Goal: Task Accomplishment & Management: Manage account settings

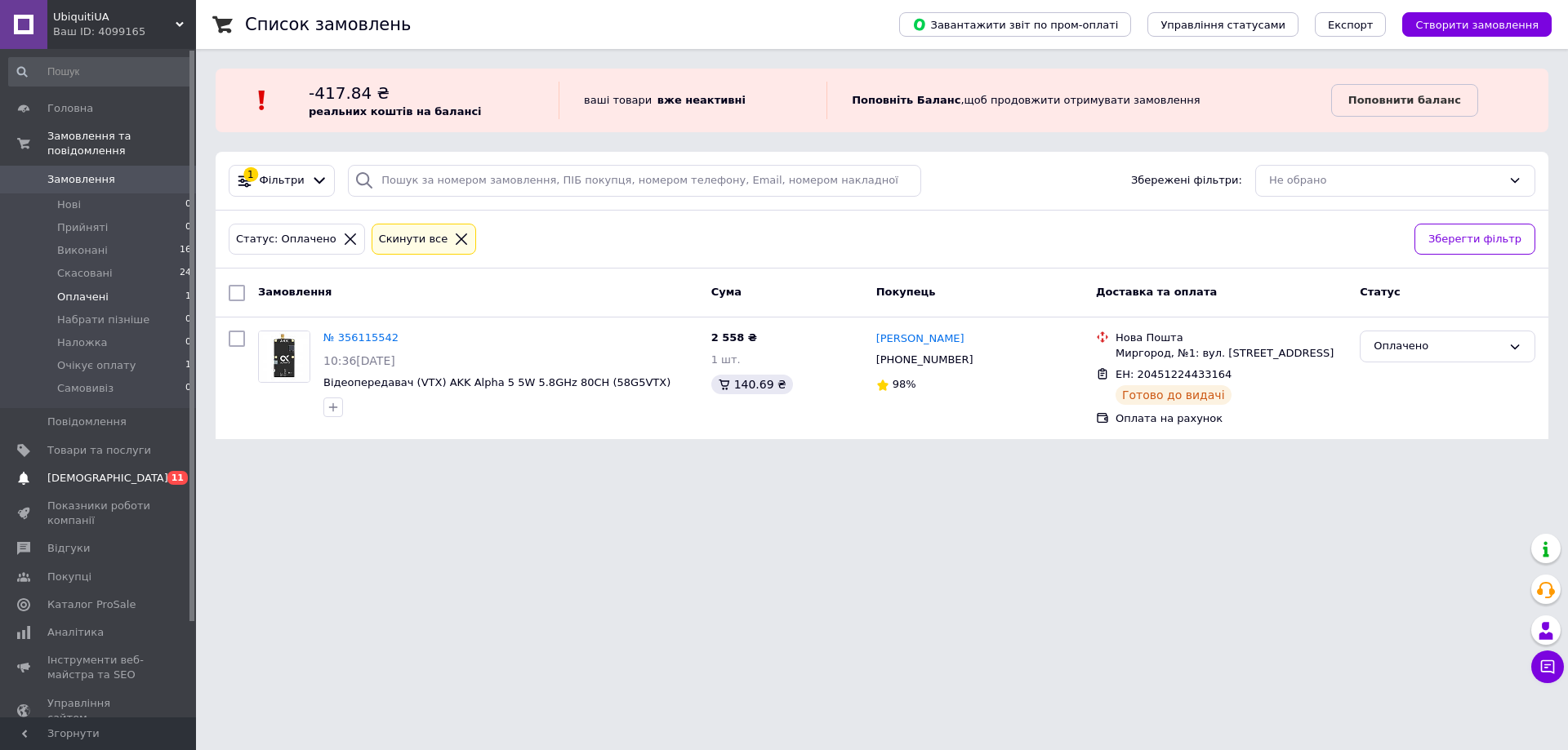
click at [80, 465] on link "Сповіщення 0 11" at bounding box center [100, 478] width 201 height 27
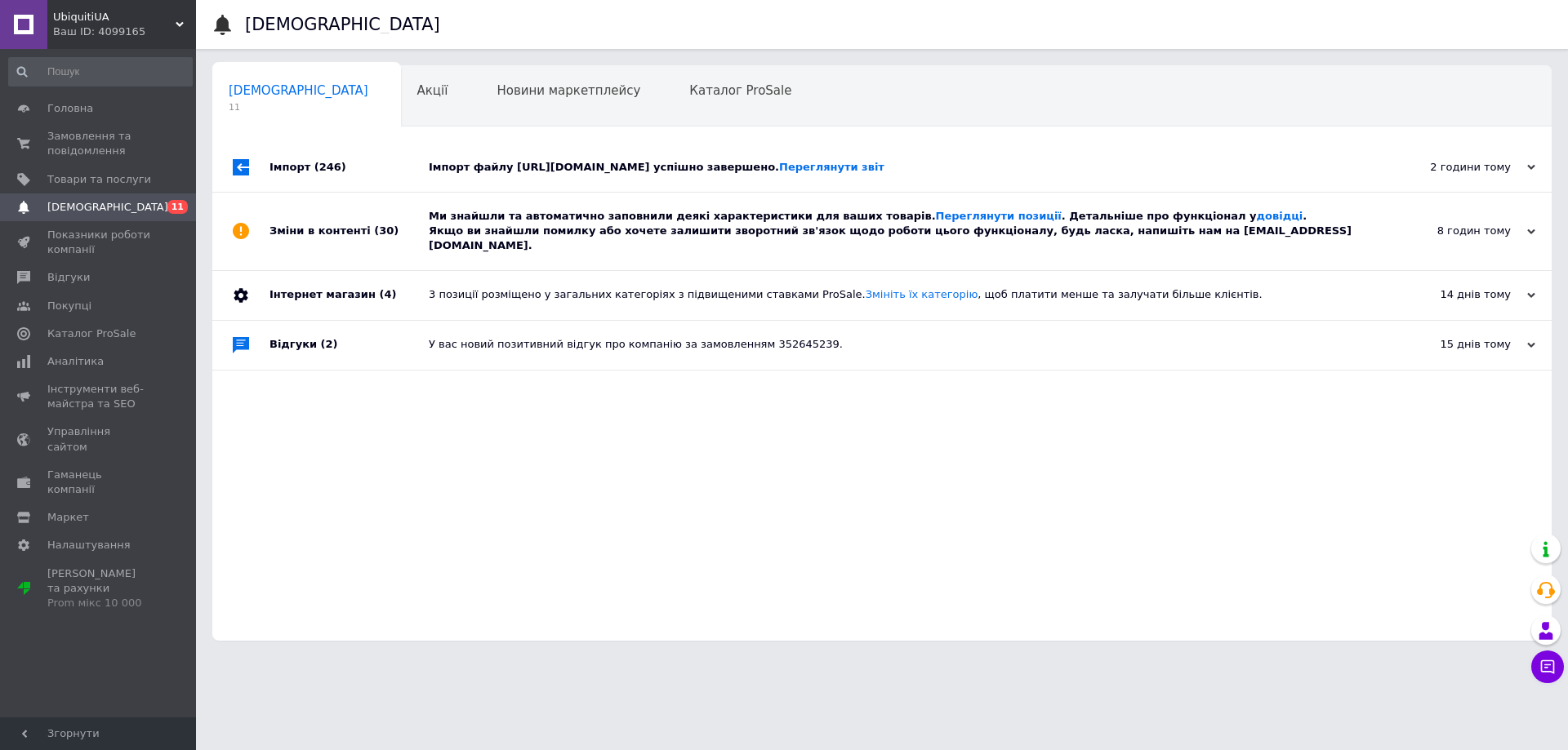
click at [781, 168] on div "Імпорт файлу [URL][DOMAIN_NAME] успішно завершено. Переглянути звіт" at bounding box center [900, 168] width 943 height 15
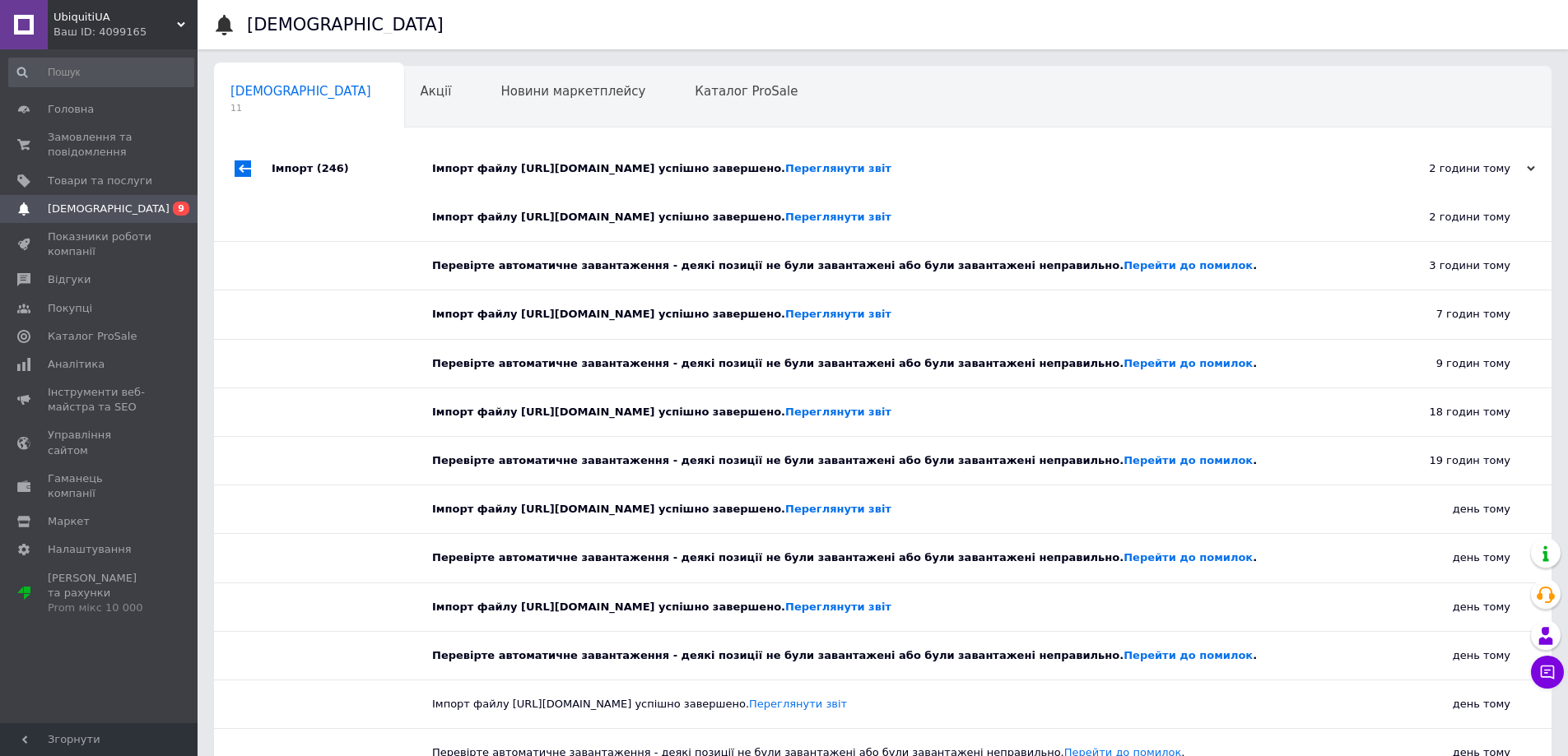
click at [788, 169] on div "Імпорт файлу [URL][DOMAIN_NAME] успішно завершено. Переглянути звіт" at bounding box center [901, 169] width 938 height 15
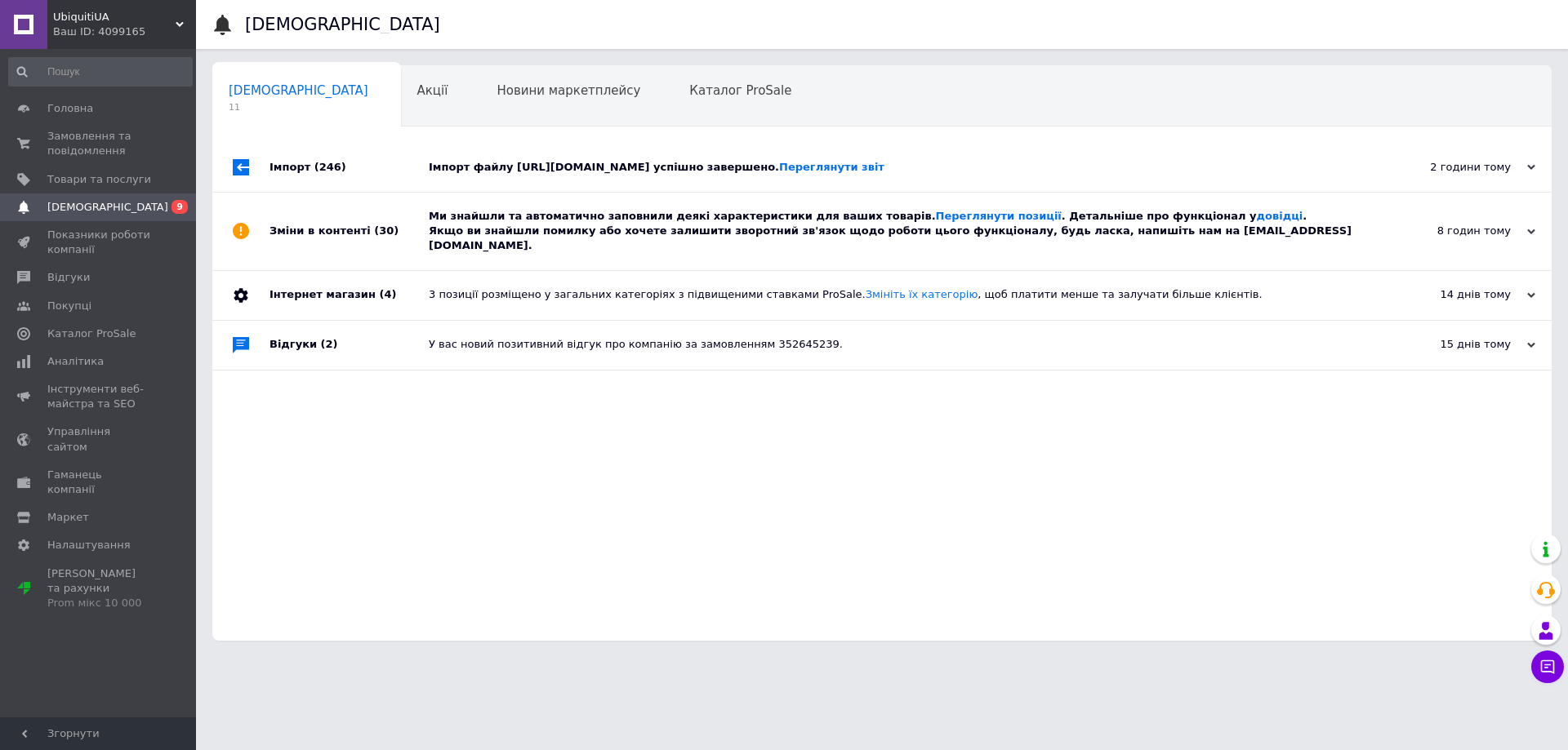
click at [743, 223] on div "Ми знайшли та автоматично заповнили деякі характеристики для ваших товарів. Пер…" at bounding box center [900, 231] width 943 height 45
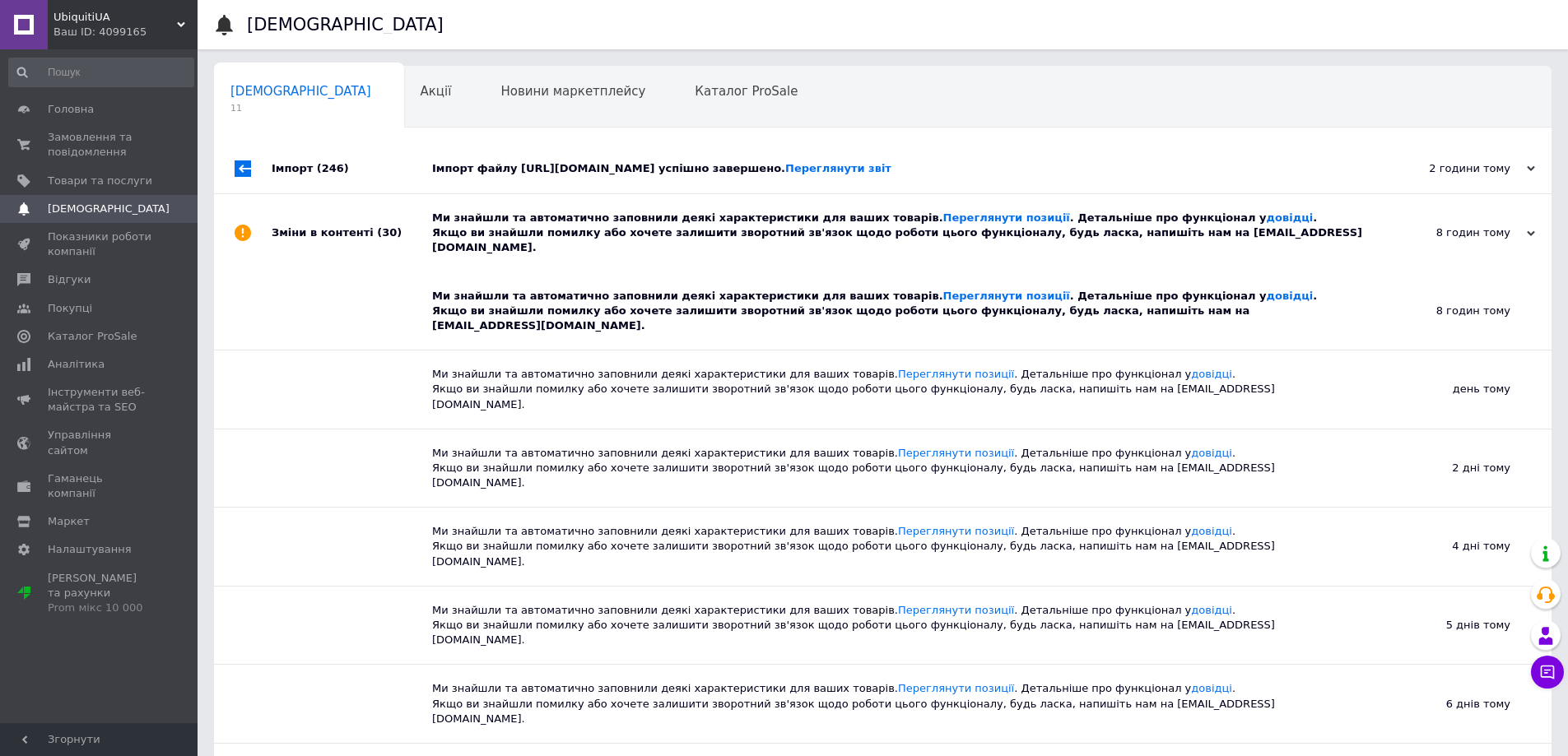
click at [749, 225] on div "Ми знайшли та автоматично заповнили деякі характеристики для ваших товарів. Пер…" at bounding box center [901, 232] width 938 height 45
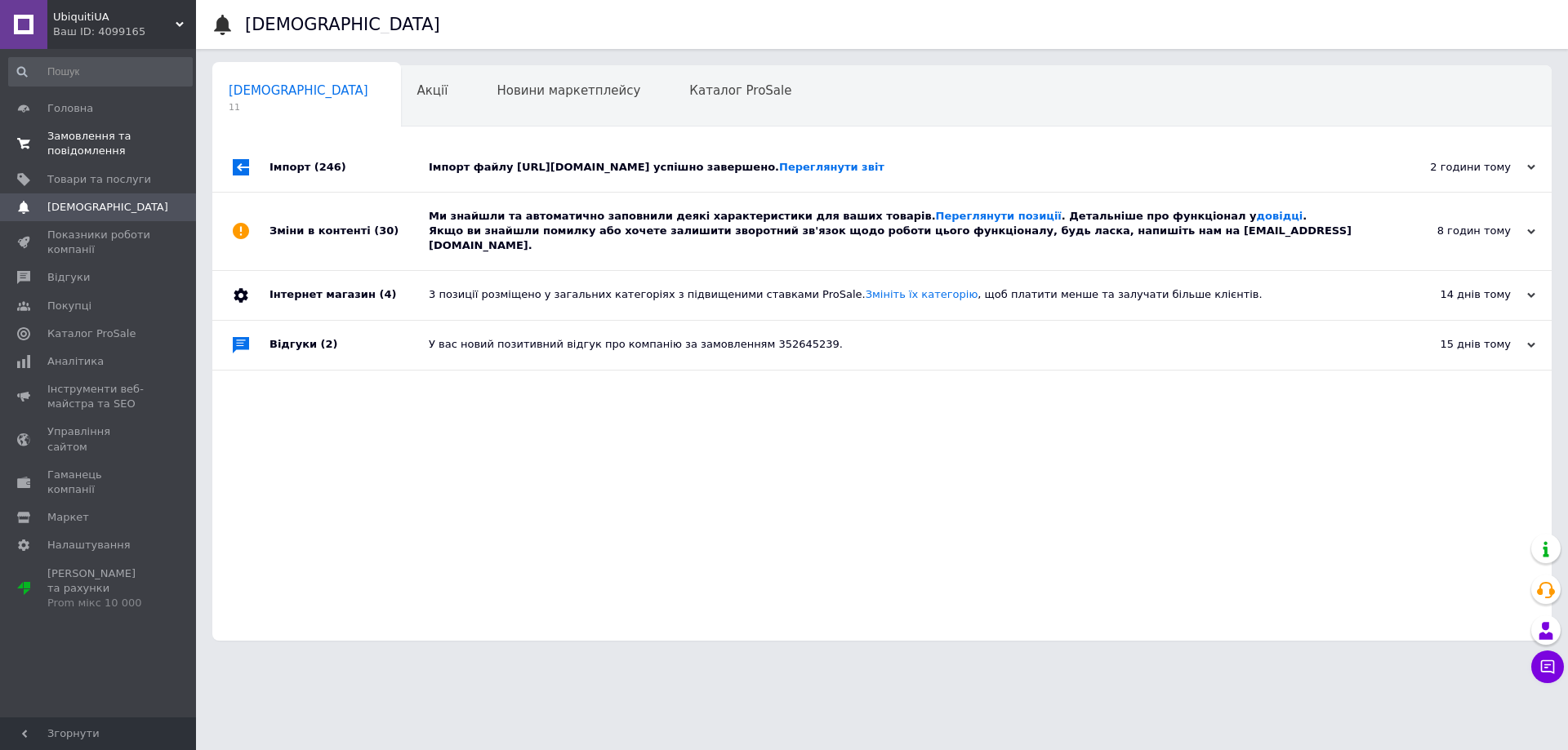
click at [62, 149] on span "Замовлення та повідомлення" at bounding box center [99, 144] width 104 height 29
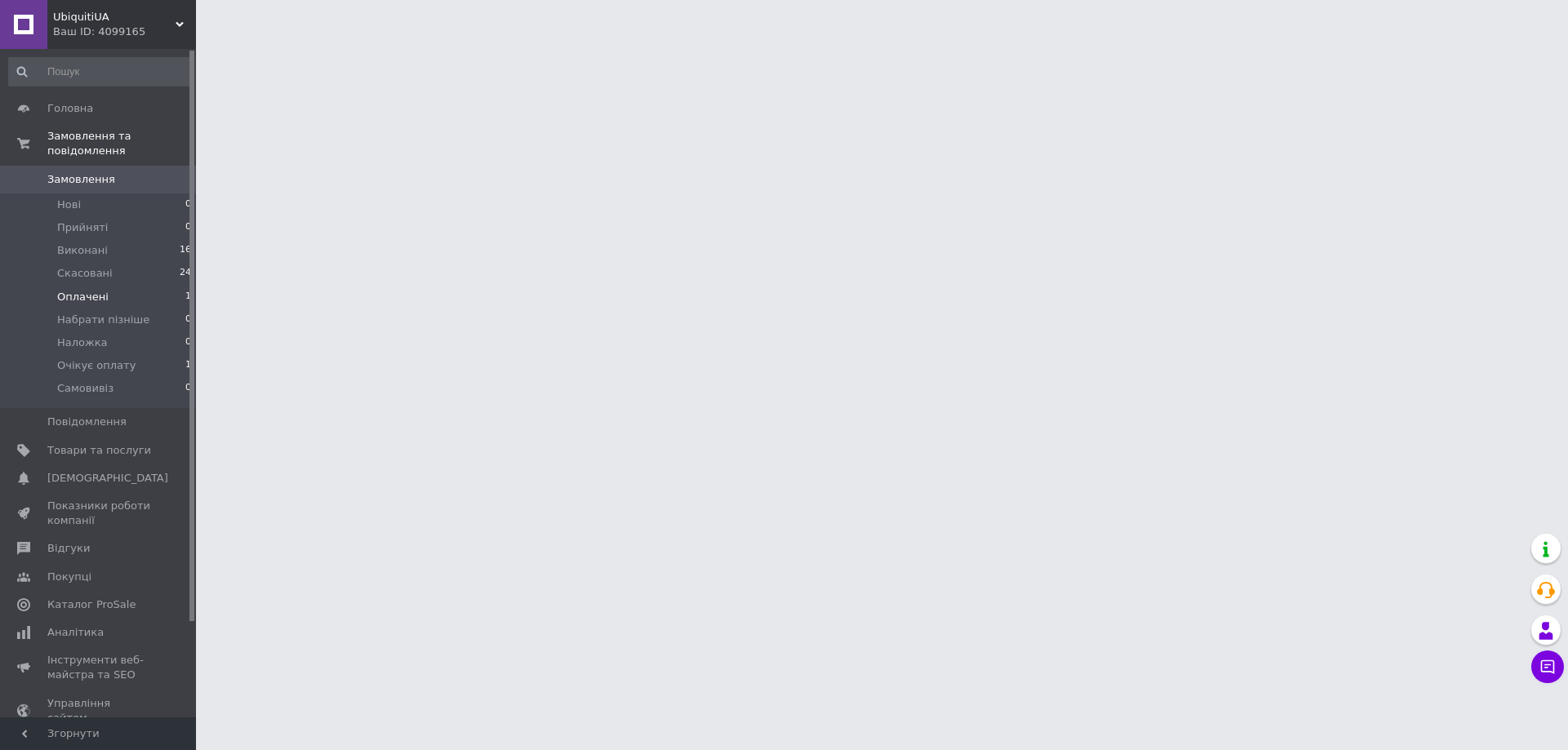
click at [57, 290] on span "Оплачені" at bounding box center [83, 297] width 51 height 15
